Goal: Navigation & Orientation: Find specific page/section

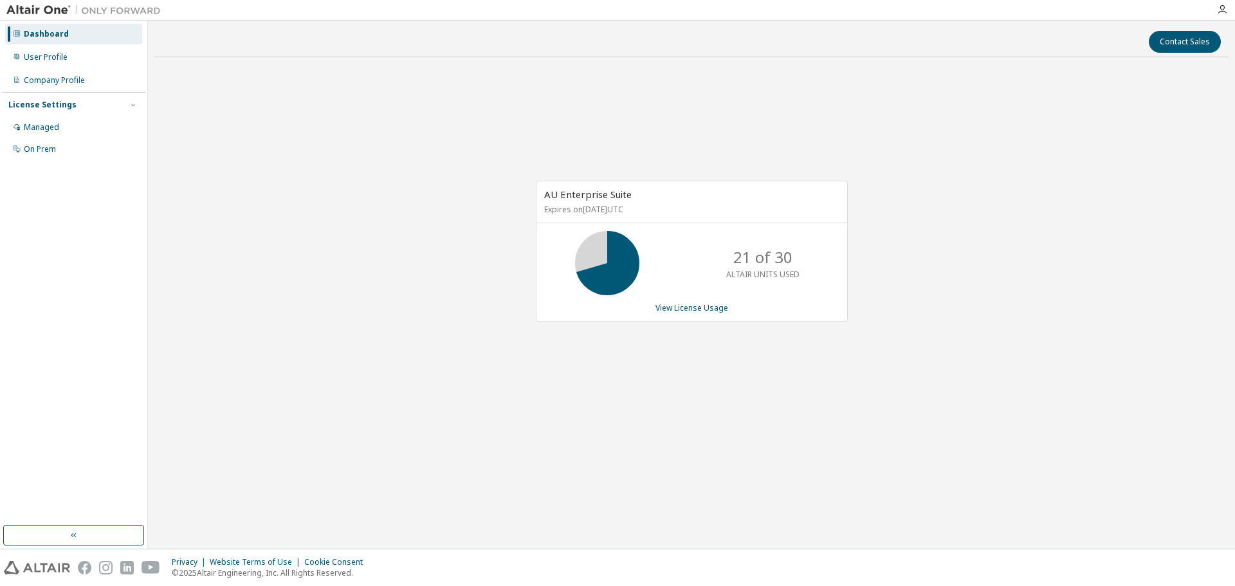
click at [1105, 276] on div "AU Enterprise Suite Expires on September 3, 2026 UTC 21 of 30 ALTAIR UNITS USED…" at bounding box center [691, 258] width 1074 height 381
